Goal: Navigation & Orientation: Find specific page/section

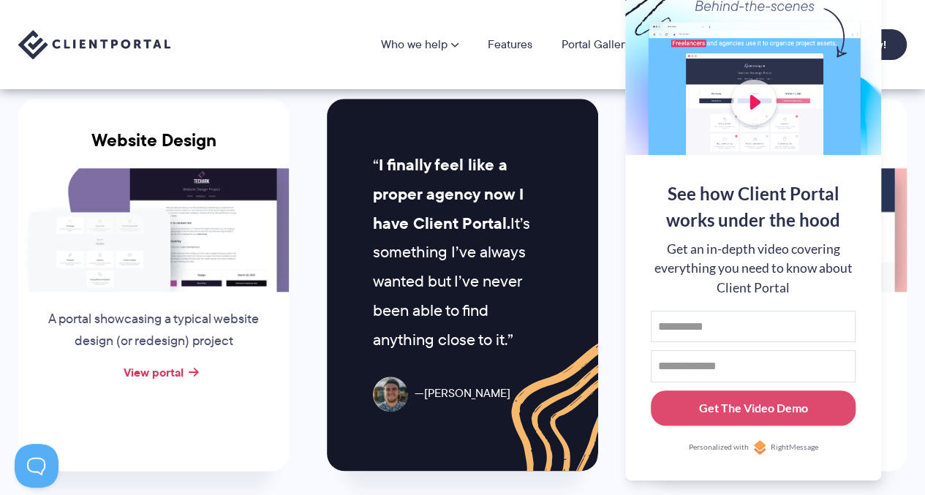
scroll to position [642, 0]
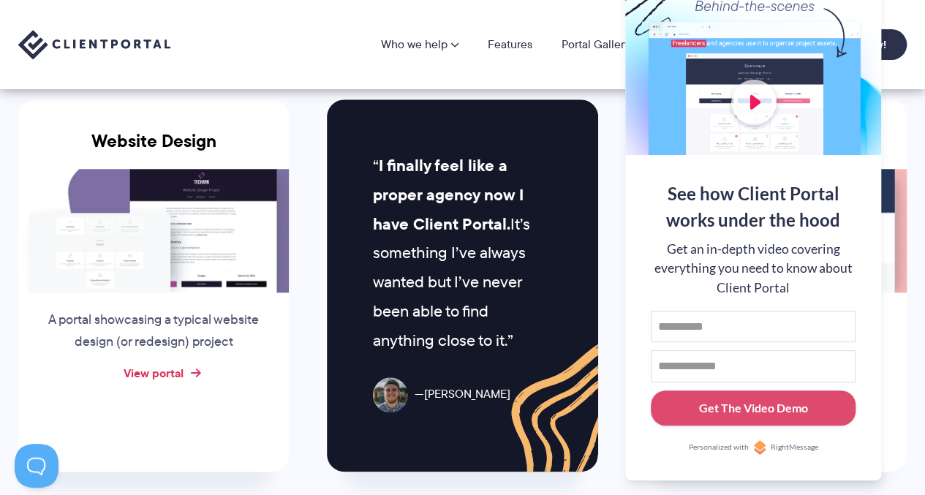
click at [178, 371] on link "View portal" at bounding box center [154, 373] width 60 height 18
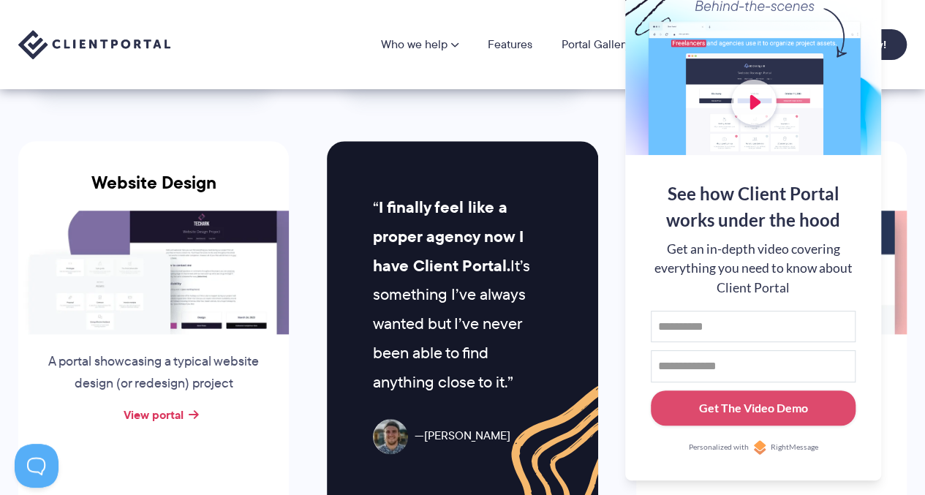
scroll to position [599, 0]
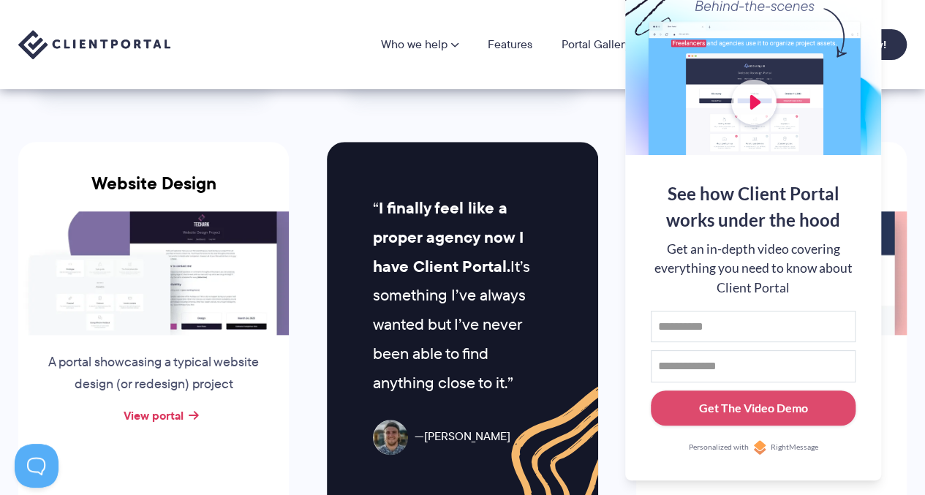
click at [599, 69] on div "Who we help Who we help View pricing Agencies See how Client Portal can help gi…" at bounding box center [462, 44] width 925 height 89
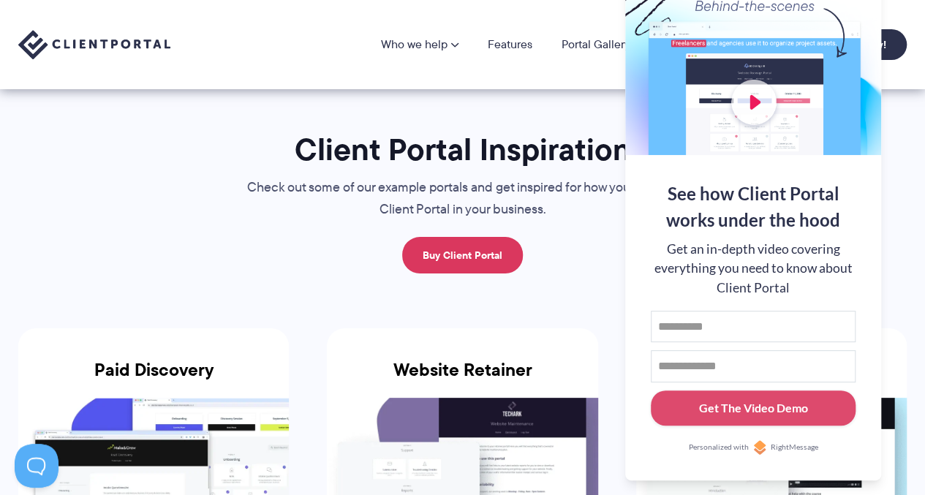
scroll to position [0, 0]
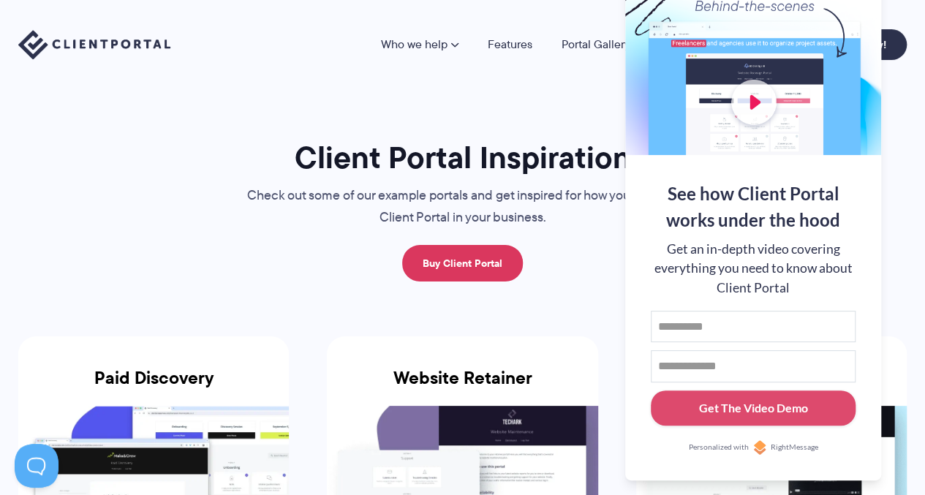
click at [554, 154] on h1 "Client Portal Inspiration" at bounding box center [463, 157] width 490 height 39
click at [784, 336] on input "First name" at bounding box center [753, 327] width 205 height 32
click at [899, 20] on button at bounding box center [907, 19] width 18 height 18
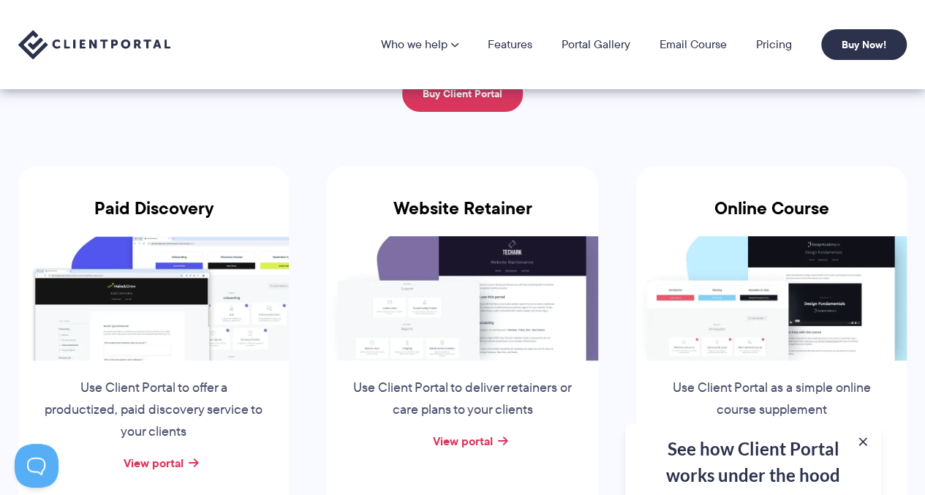
scroll to position [167, 0]
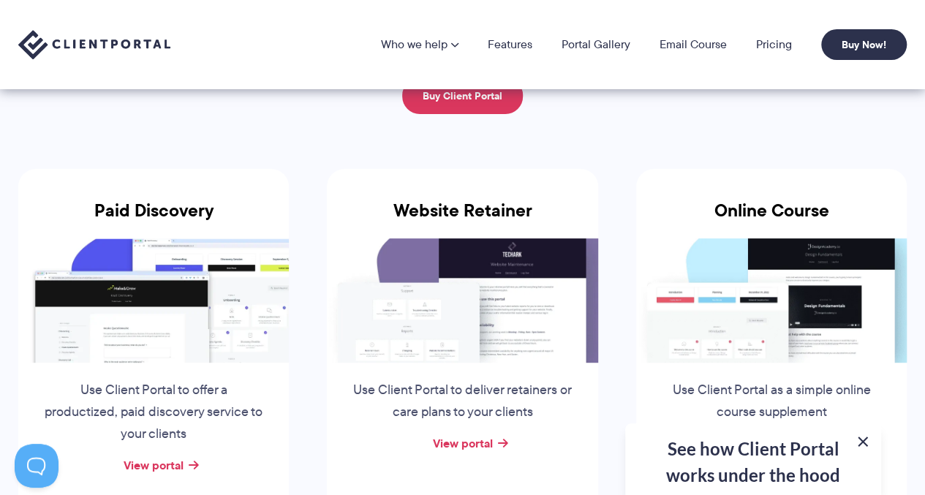
click at [866, 440] on button at bounding box center [863, 442] width 18 height 18
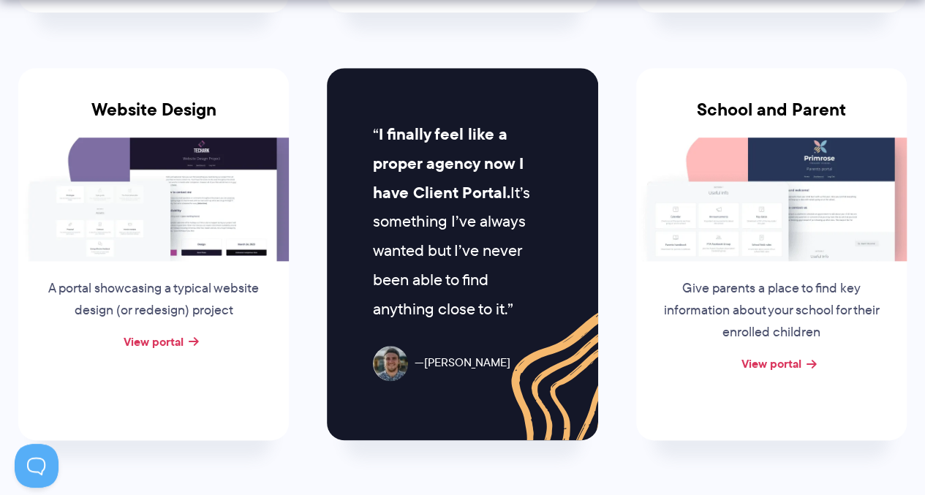
scroll to position [676, 0]
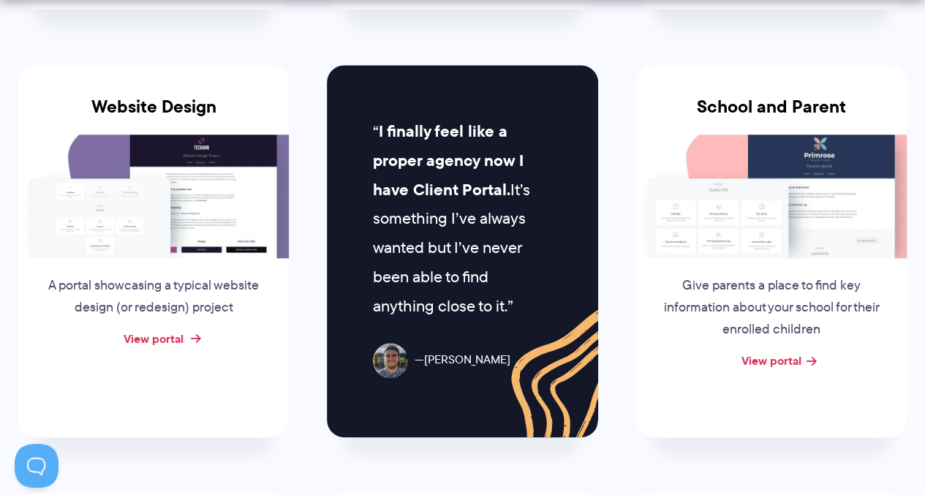
click at [154, 336] on link "View portal" at bounding box center [154, 339] width 60 height 18
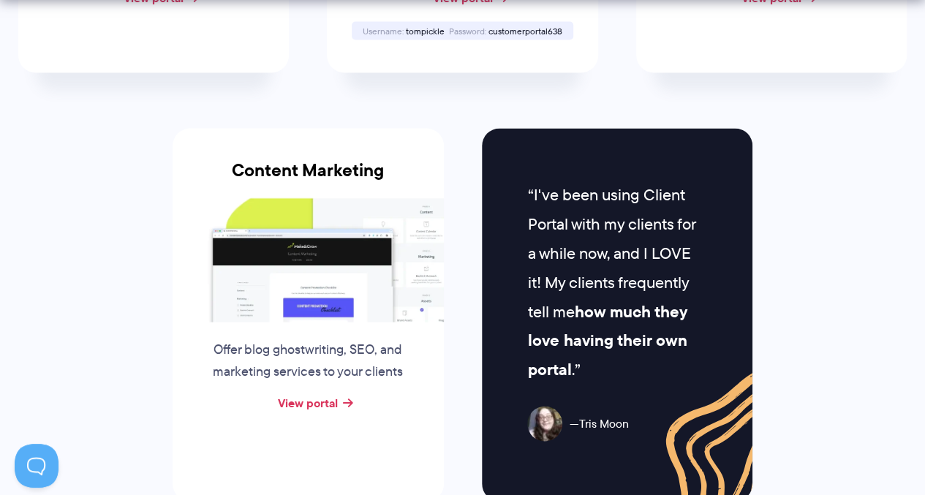
scroll to position [1447, 0]
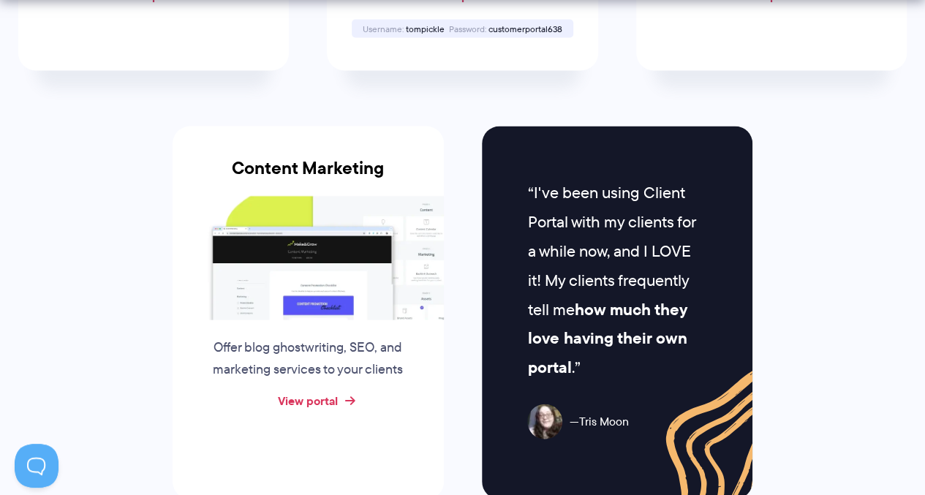
click at [294, 392] on link "View portal" at bounding box center [308, 401] width 60 height 18
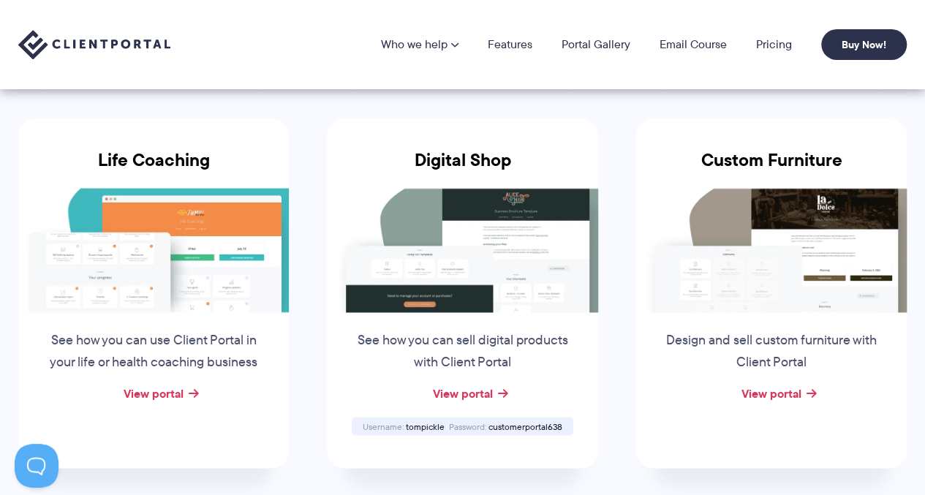
scroll to position [1042, 0]
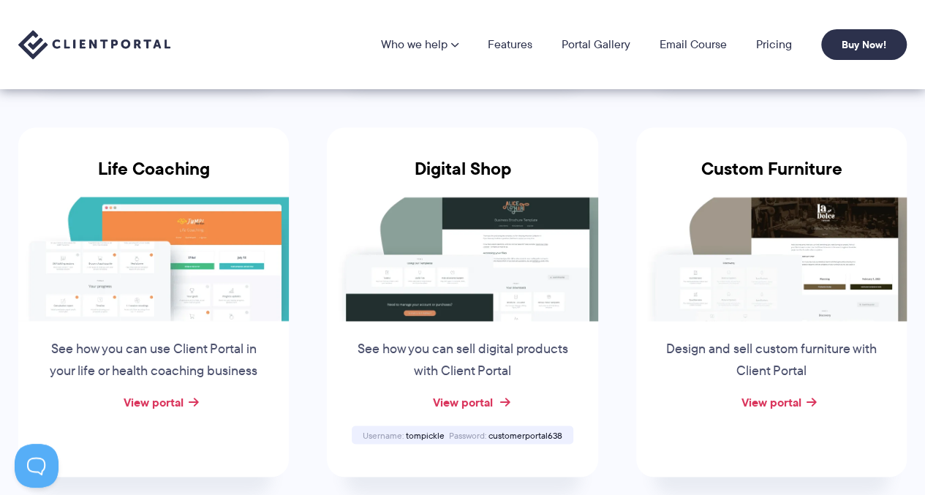
click at [452, 404] on link "View portal" at bounding box center [462, 402] width 60 height 18
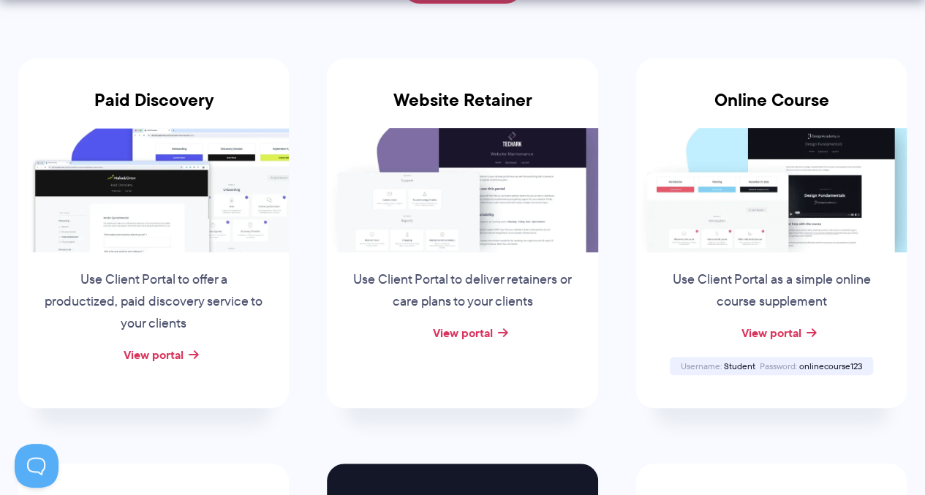
scroll to position [280, 0]
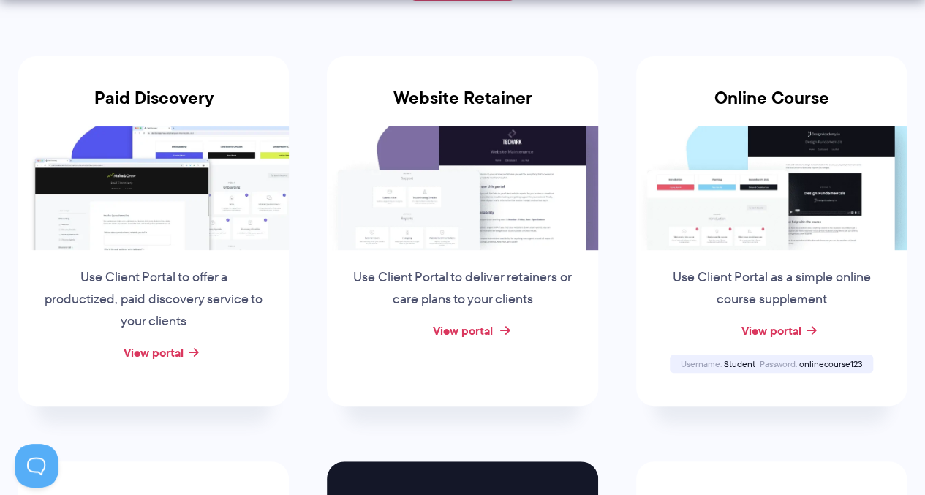
click at [449, 328] on link "View portal" at bounding box center [462, 331] width 60 height 18
click at [762, 324] on link "View portal" at bounding box center [771, 331] width 60 height 18
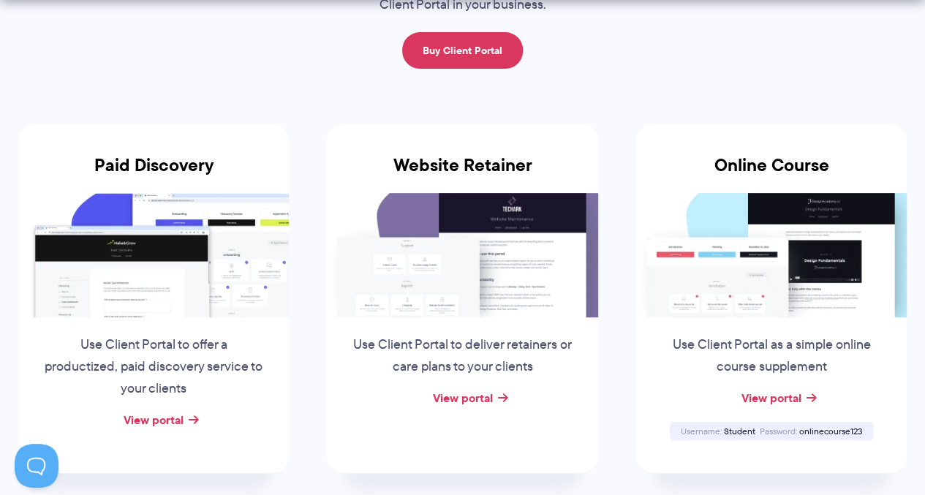
scroll to position [213, 0]
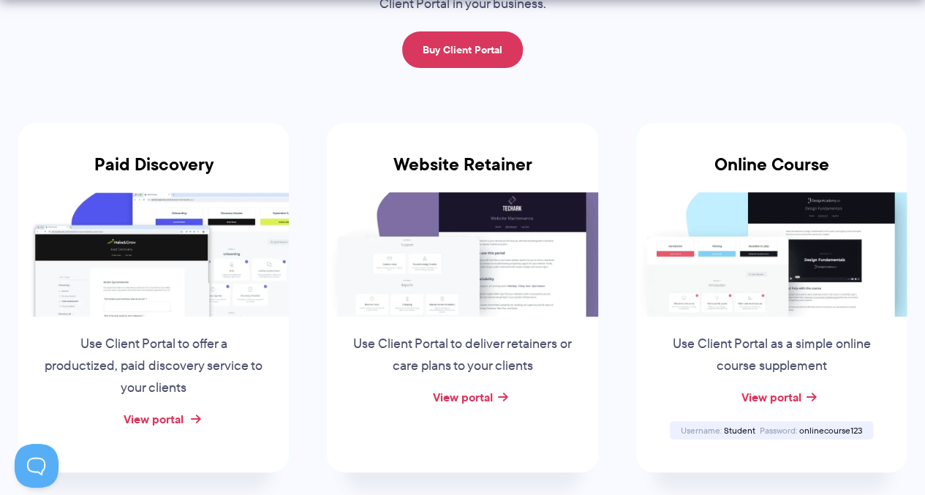
click at [171, 418] on link "View portal" at bounding box center [154, 419] width 60 height 18
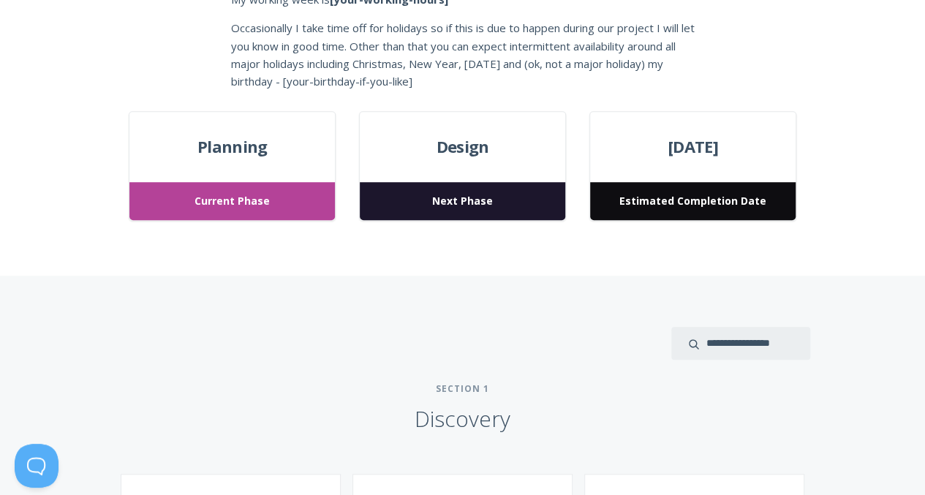
scroll to position [540, 0]
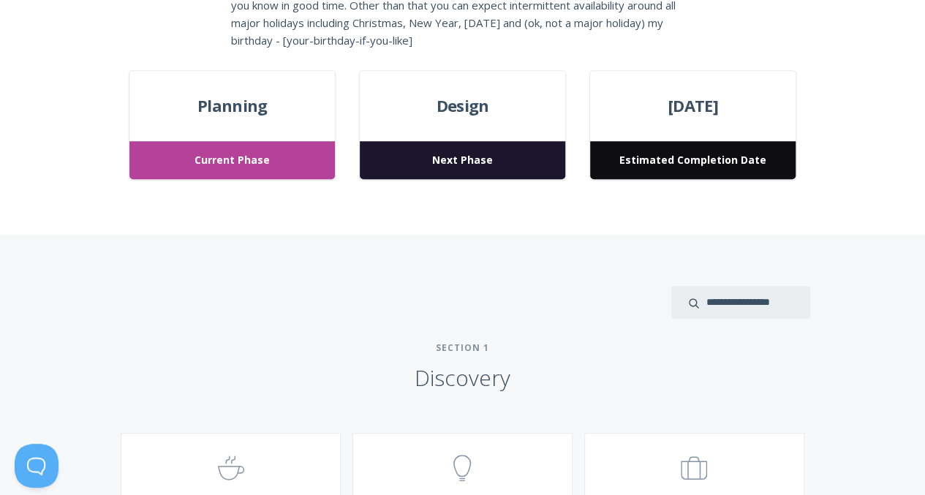
click at [532, 171] on span "Next Phase" at bounding box center [462, 160] width 205 height 39
click at [660, 162] on span "Estimated Completion Date" at bounding box center [692, 160] width 205 height 39
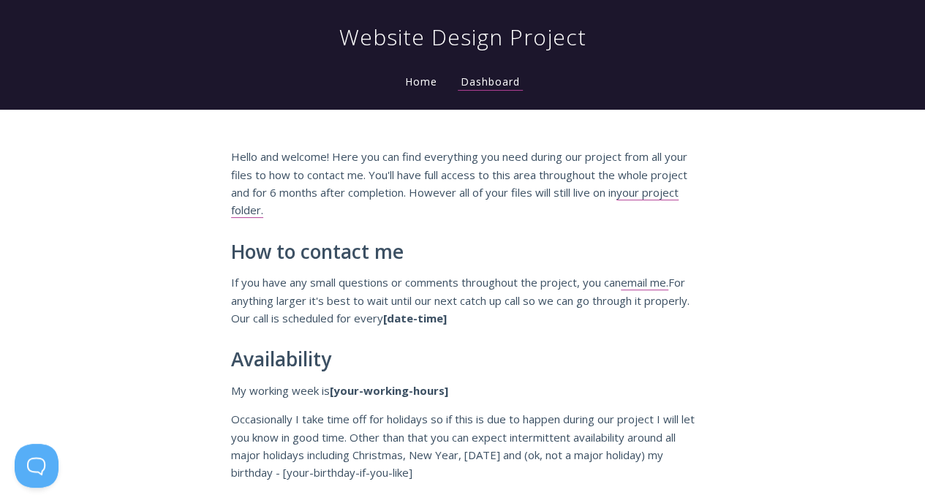
scroll to position [0, 0]
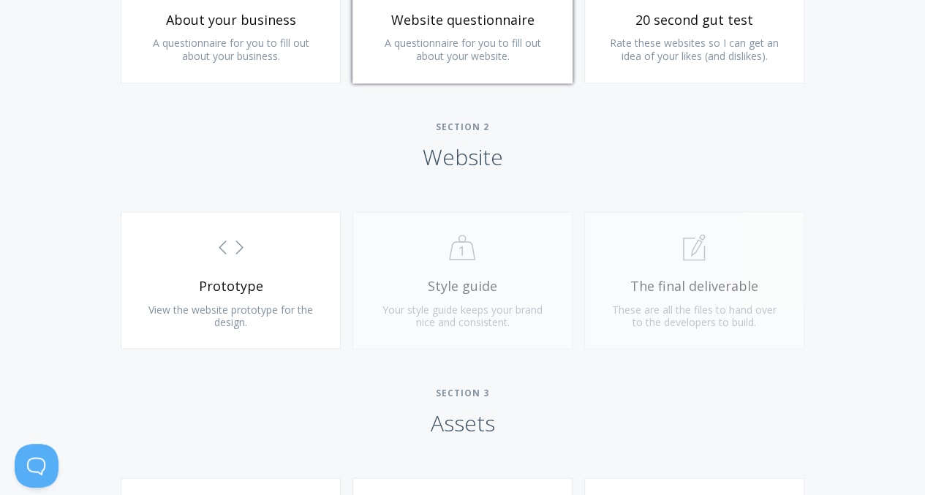
scroll to position [1179, 0]
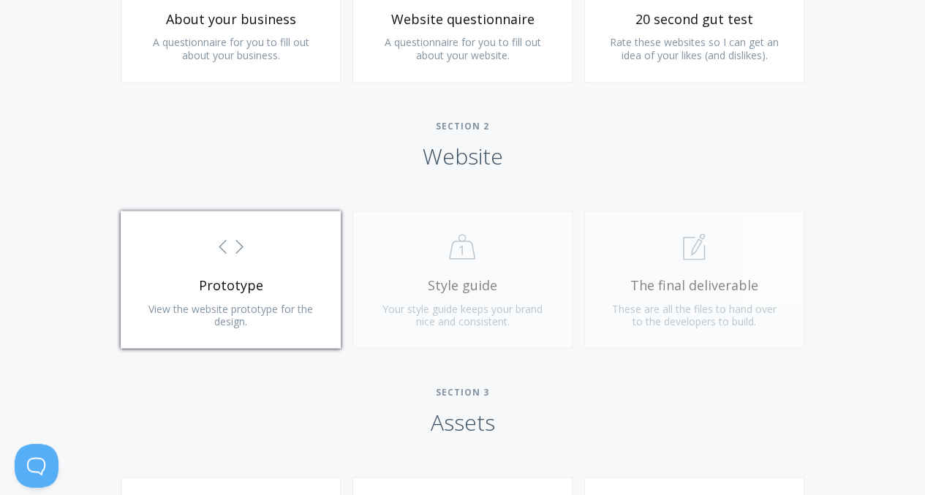
click at [249, 276] on span "Prototype" at bounding box center [230, 284] width 175 height 17
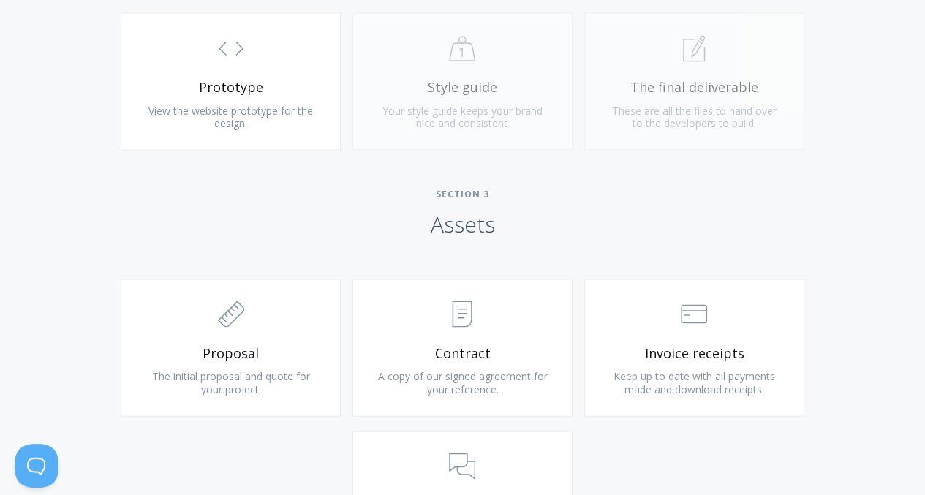
scroll to position [1385, 0]
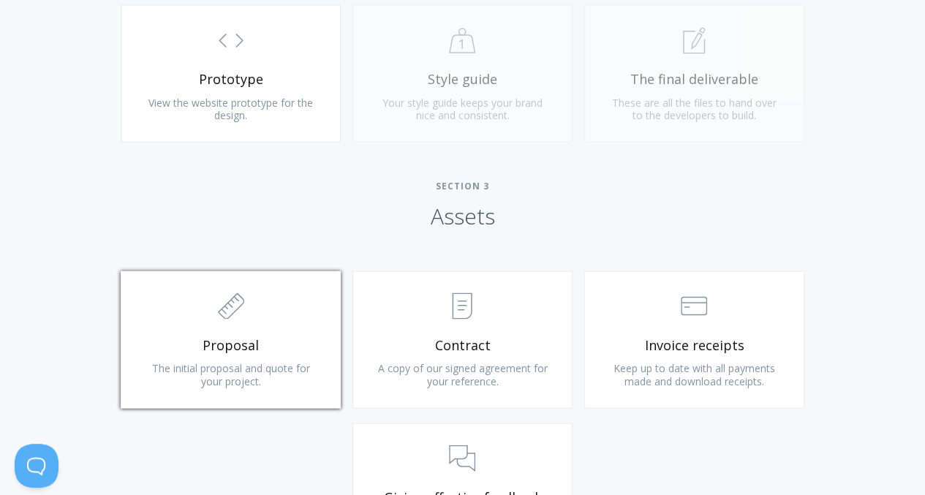
click at [275, 334] on link ".st0{fill:none;stroke:#000000;stroke-width:2;stroke-miterlimit:10;} 2. Design -…" at bounding box center [231, 338] width 220 height 137
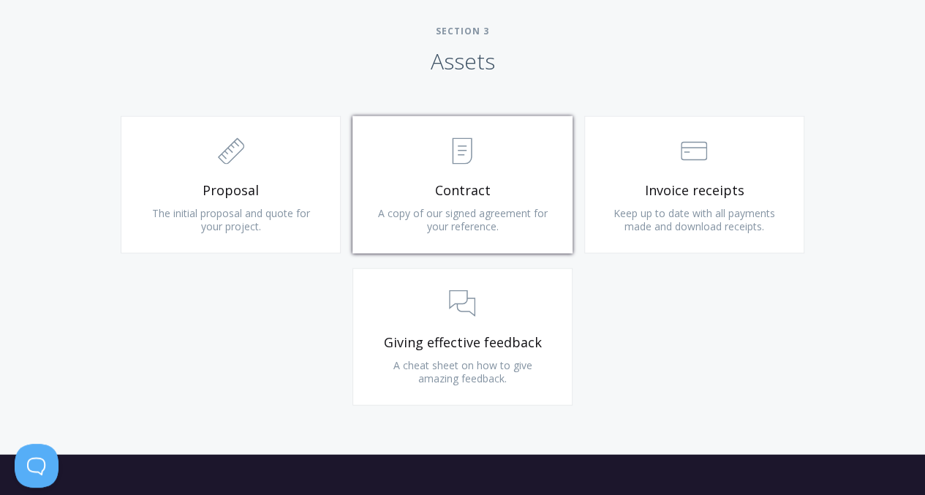
scroll to position [1532, 0]
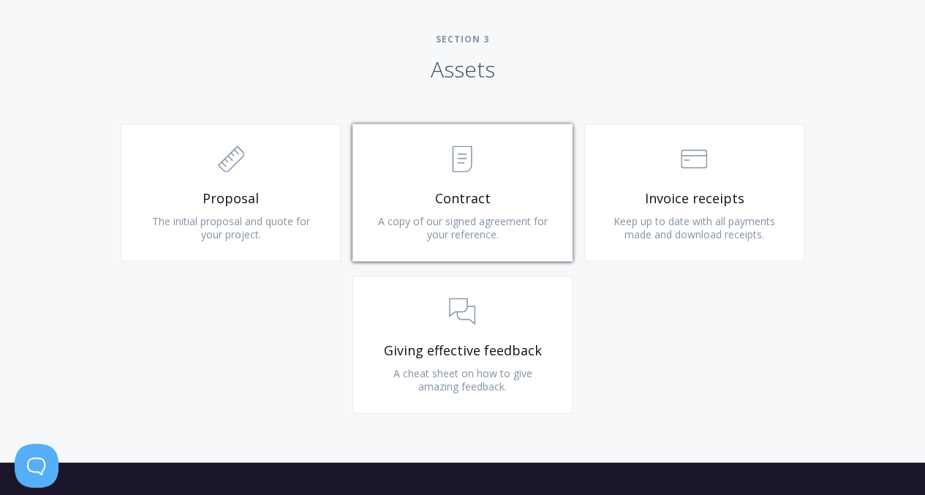
click at [466, 211] on link ".st0{fill:none;stroke:#000000;stroke-width:2;stroke-miterlimit:10;} Untitled-15…" at bounding box center [462, 192] width 220 height 137
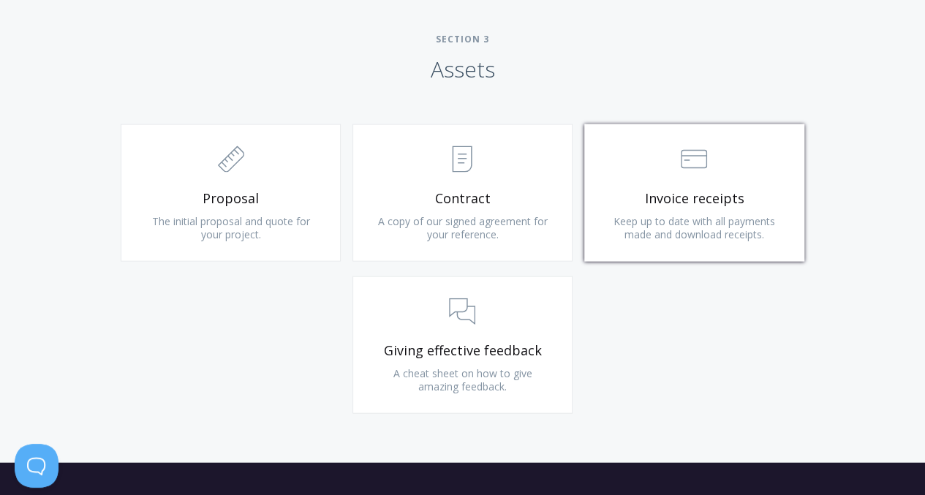
click at [665, 230] on span "Keep up to date with all payments made and download receipts." at bounding box center [694, 227] width 162 height 27
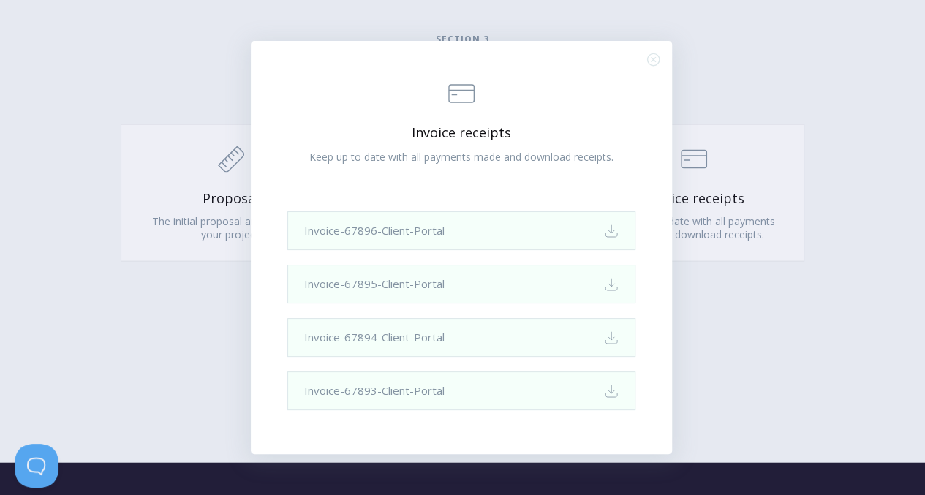
click at [712, 185] on div ".st0{fill:none;stroke:#000000;stroke-width:2;stroke-miterlimit:10;} Financial I…" at bounding box center [462, 247] width 925 height 495
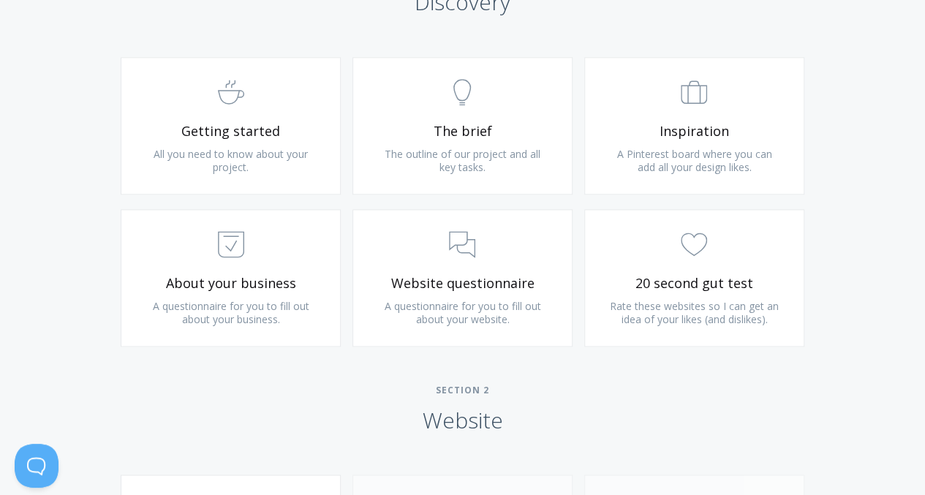
scroll to position [915, 0]
click at [453, 290] on span "Website questionnaire" at bounding box center [462, 284] width 175 height 17
